Goal: Task Accomplishment & Management: Manage account settings

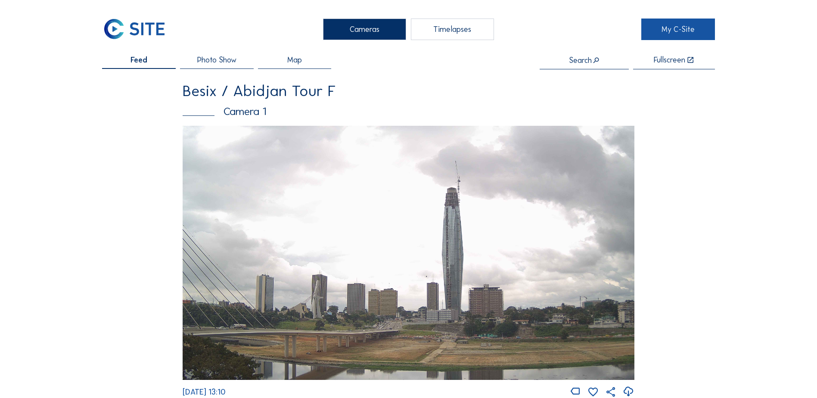
click at [680, 34] on link "My C-Site" at bounding box center [679, 30] width 74 height 22
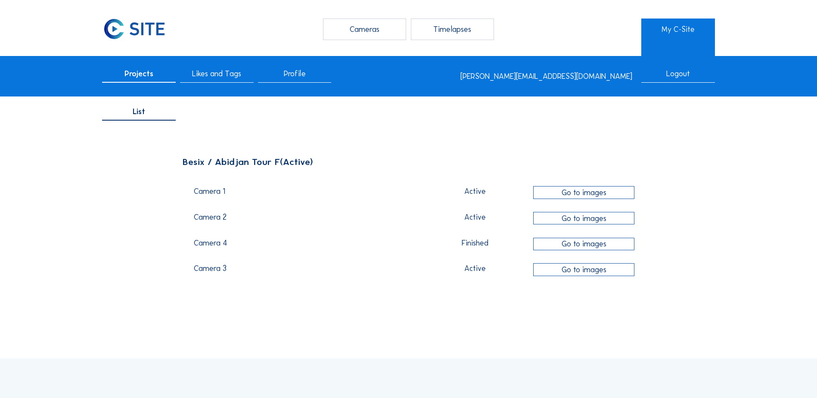
click at [303, 78] on span "Profile" at bounding box center [295, 74] width 22 height 8
